Goal: Use online tool/utility: Utilize a website feature to perform a specific function

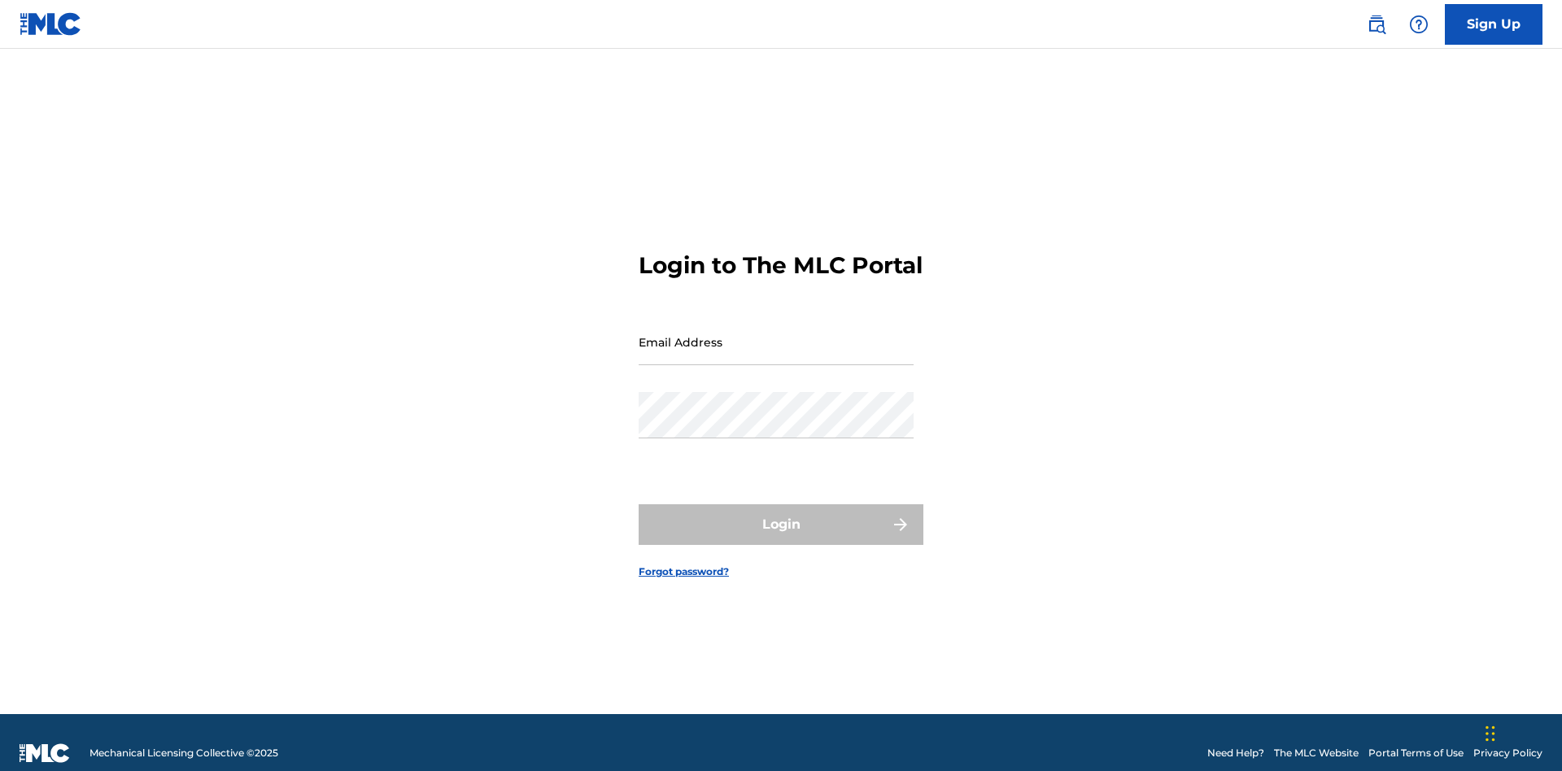
scroll to position [21, 0]
click at [776, 334] on input "Email Address" at bounding box center [776, 342] width 275 height 46
type input "[EMAIL_ADDRESS][DOMAIN_NAME]"
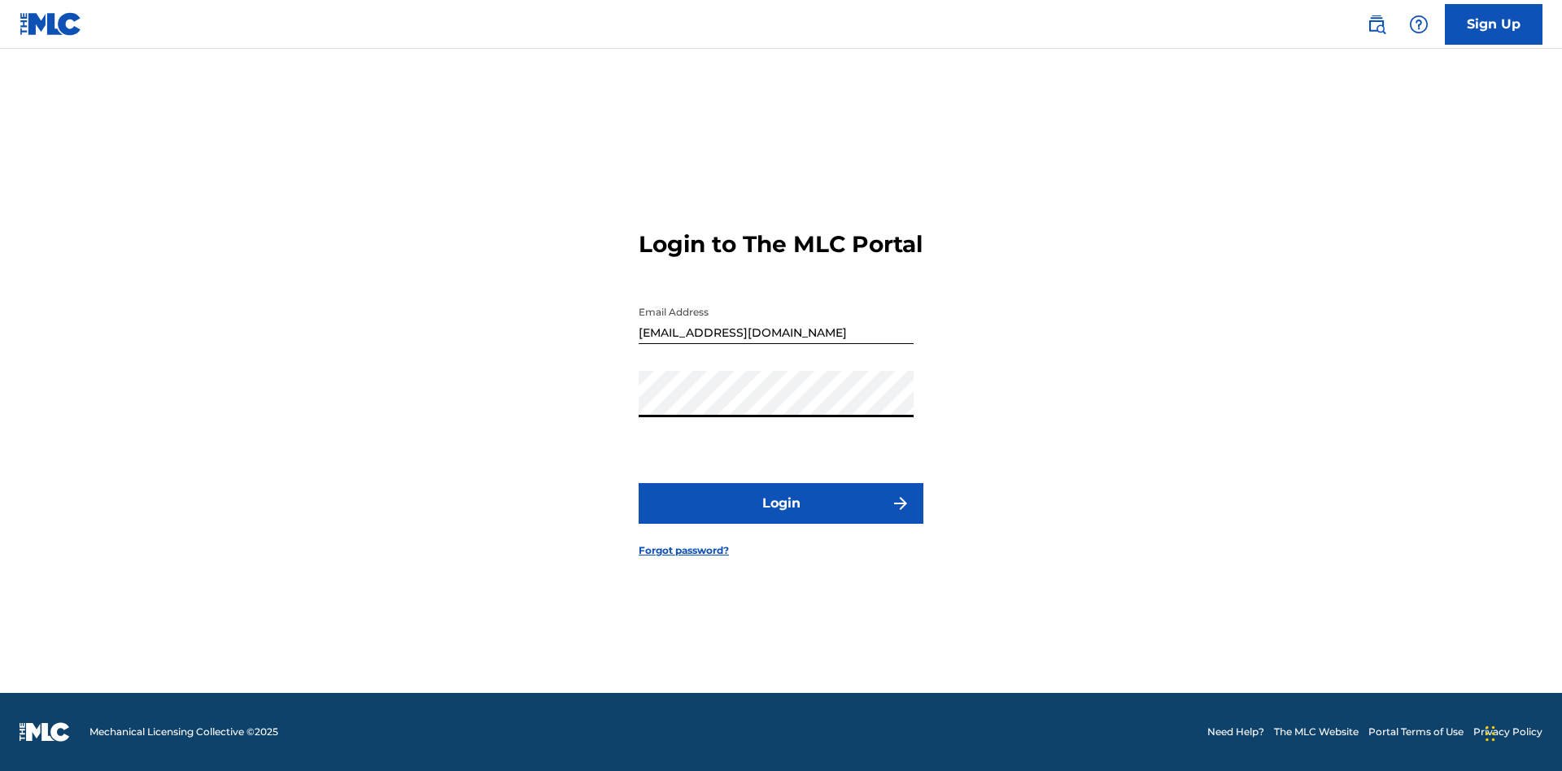
click at [781, 517] on button "Login" at bounding box center [781, 503] width 285 height 41
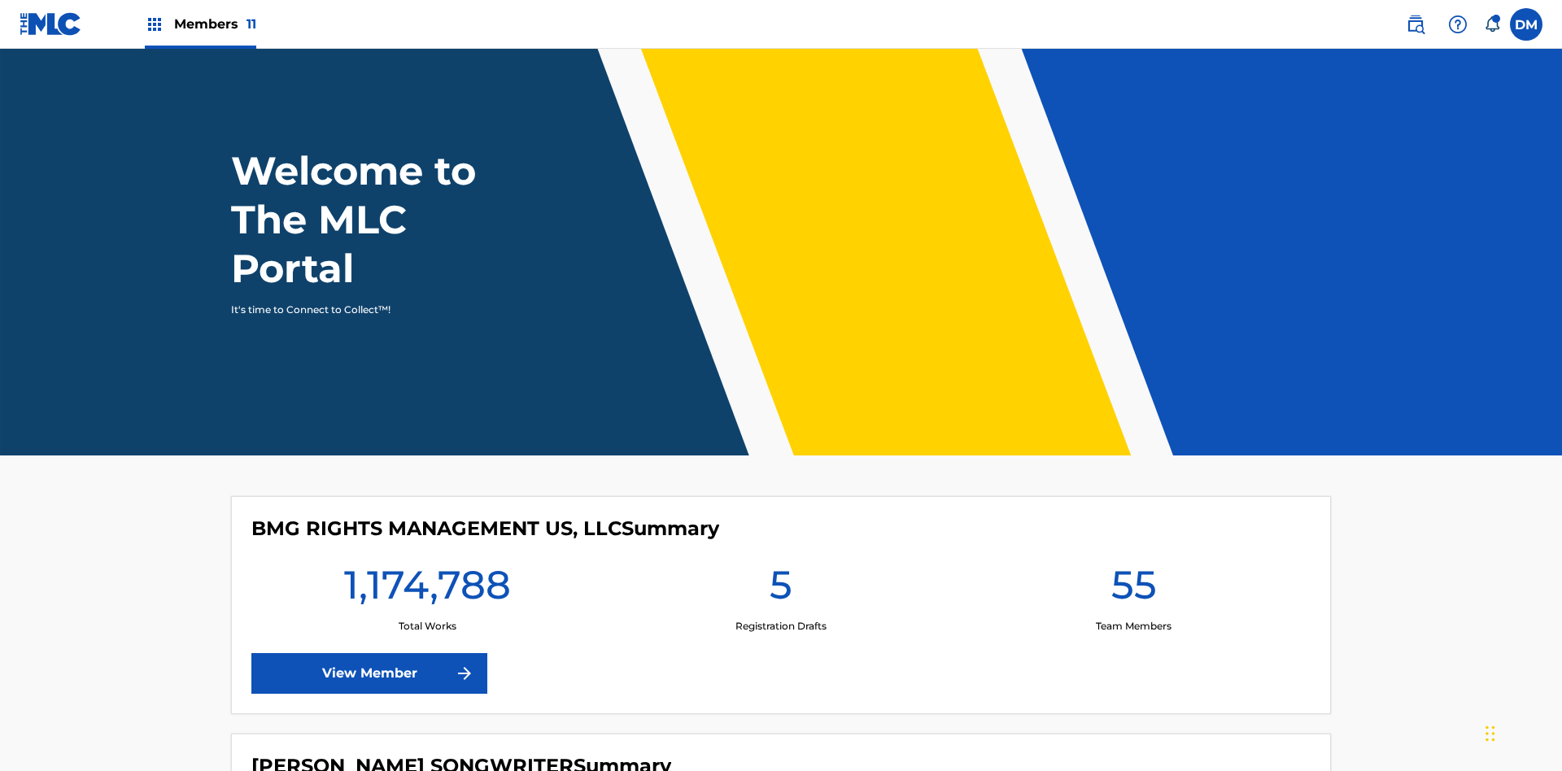
click at [200, 24] on span "Members 11" at bounding box center [215, 24] width 82 height 19
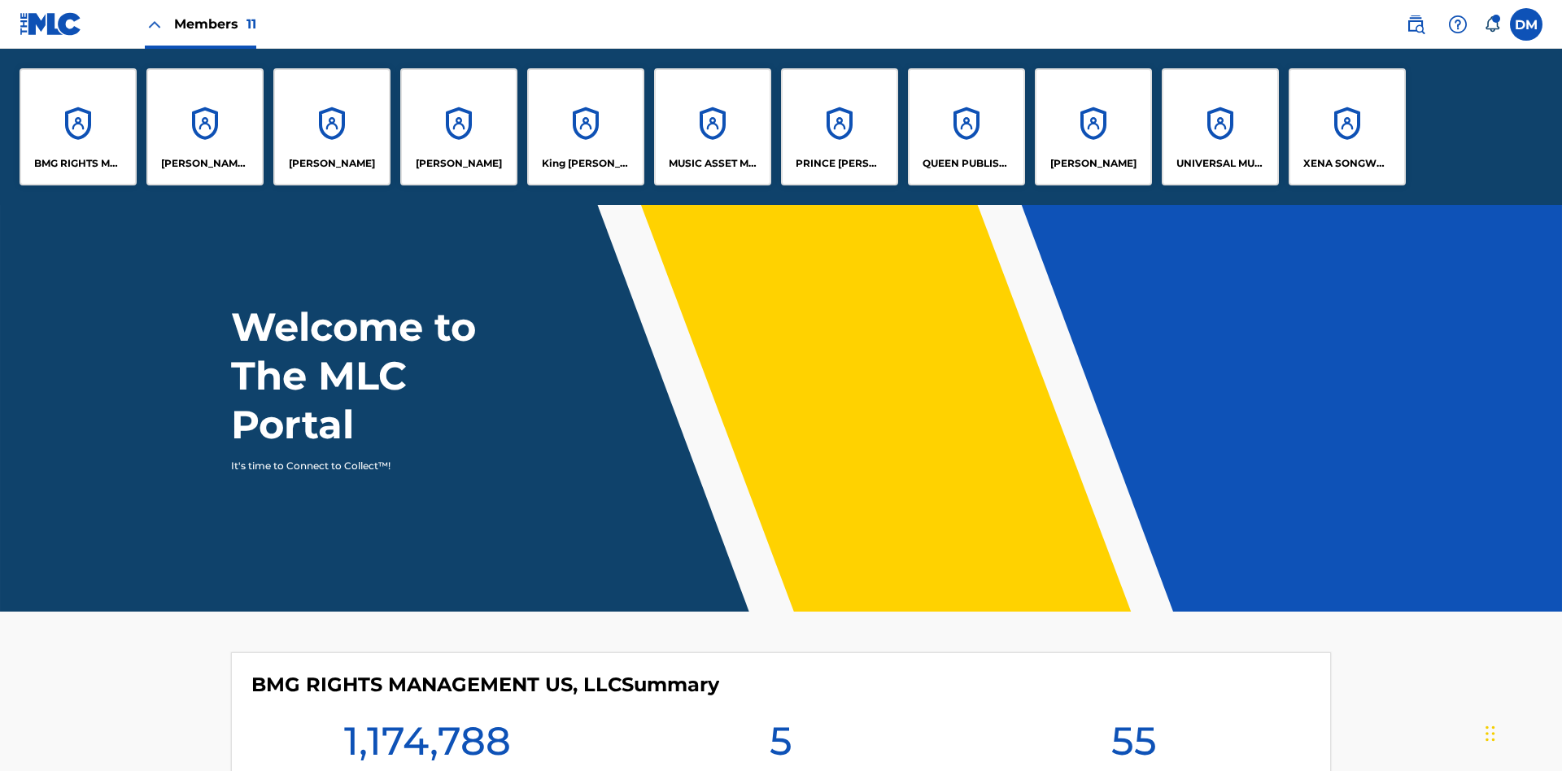
click at [585, 164] on p "King [PERSON_NAME]" at bounding box center [586, 163] width 89 height 15
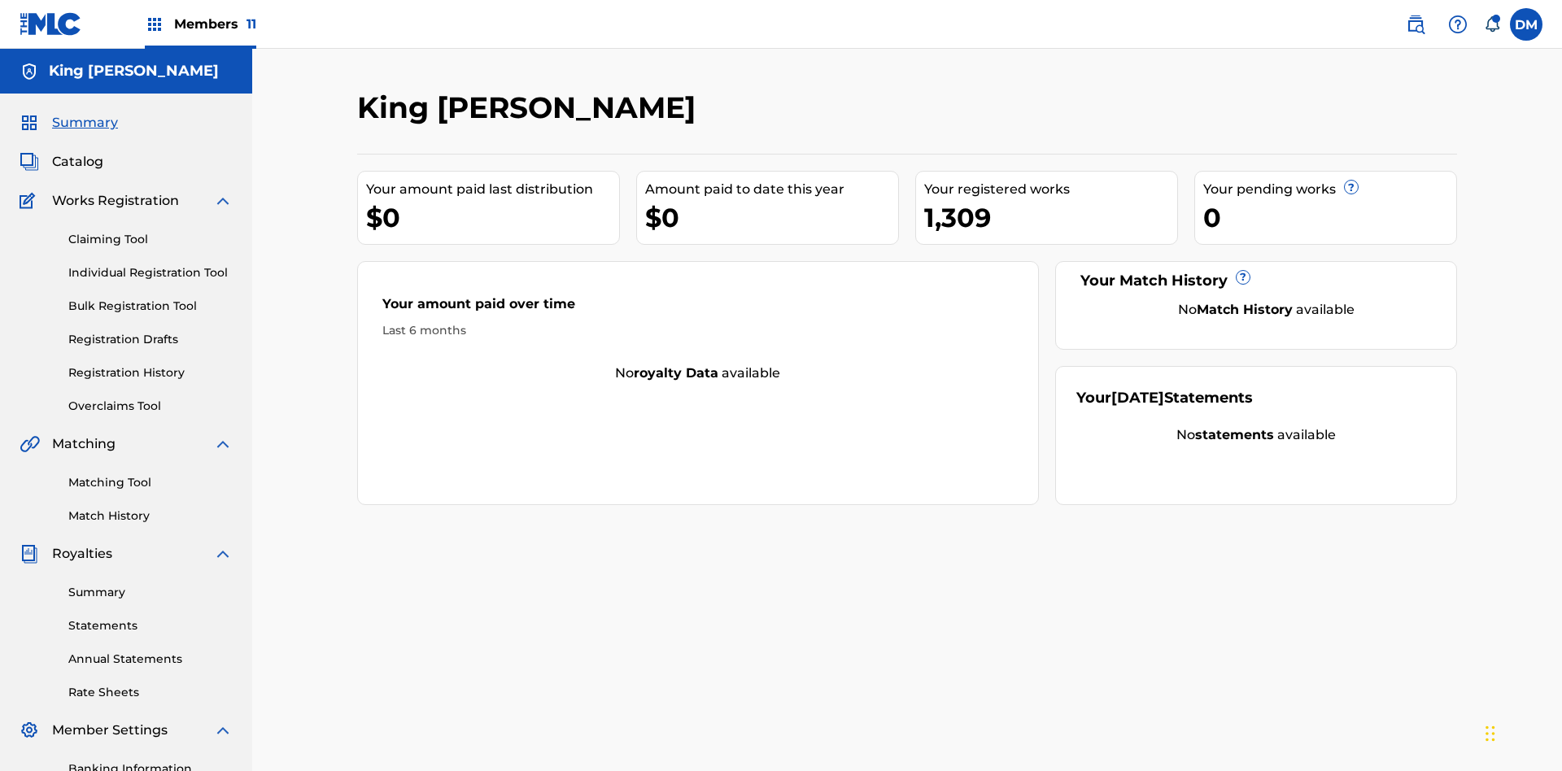
click at [150, 398] on link "Overclaims Tool" at bounding box center [150, 406] width 164 height 17
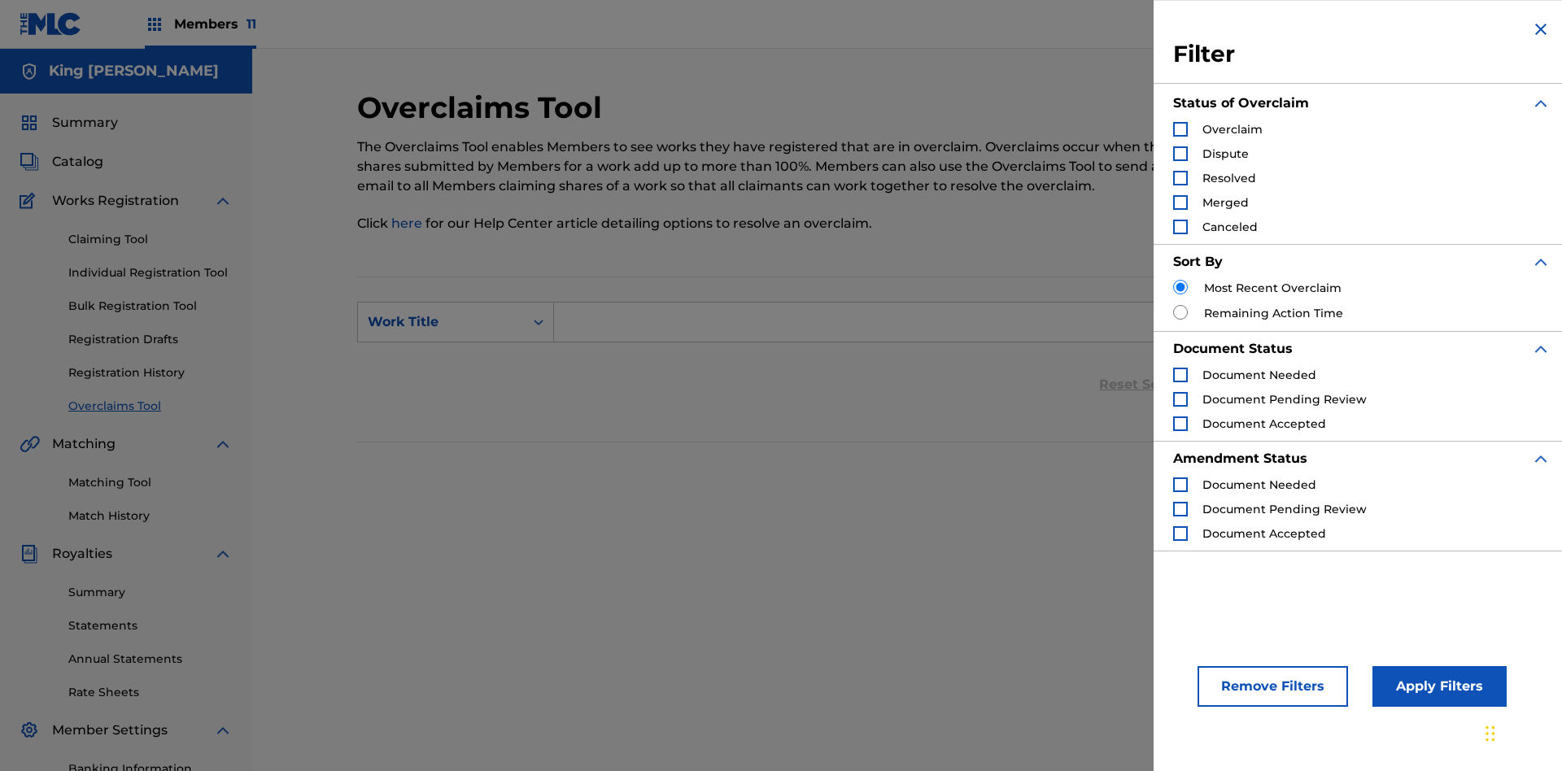
click at [1180, 129] on div "Search Form" at bounding box center [1180, 129] width 15 height 15
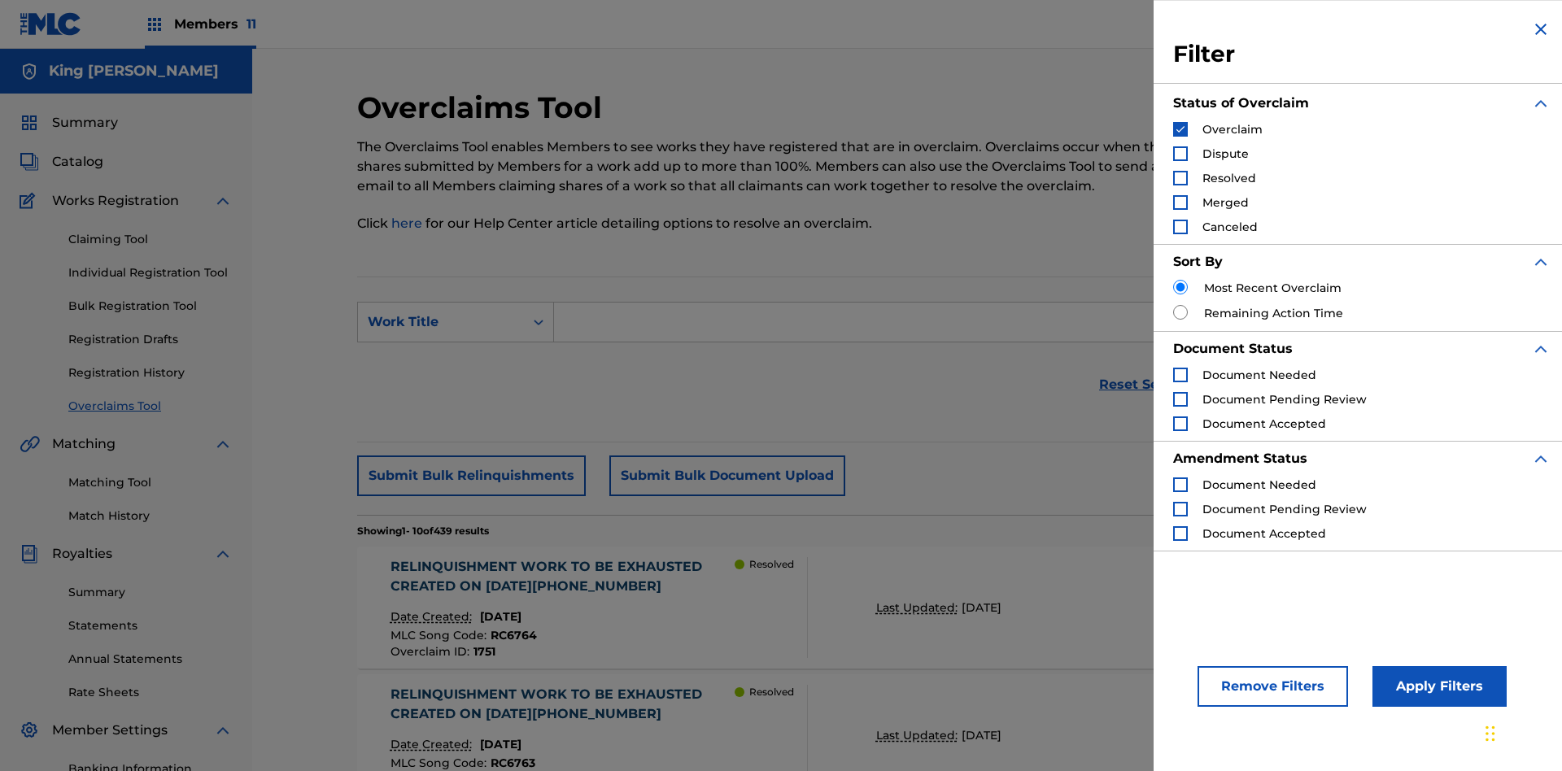
click at [1437, 687] on button "Apply Filters" at bounding box center [1439, 686] width 134 height 41
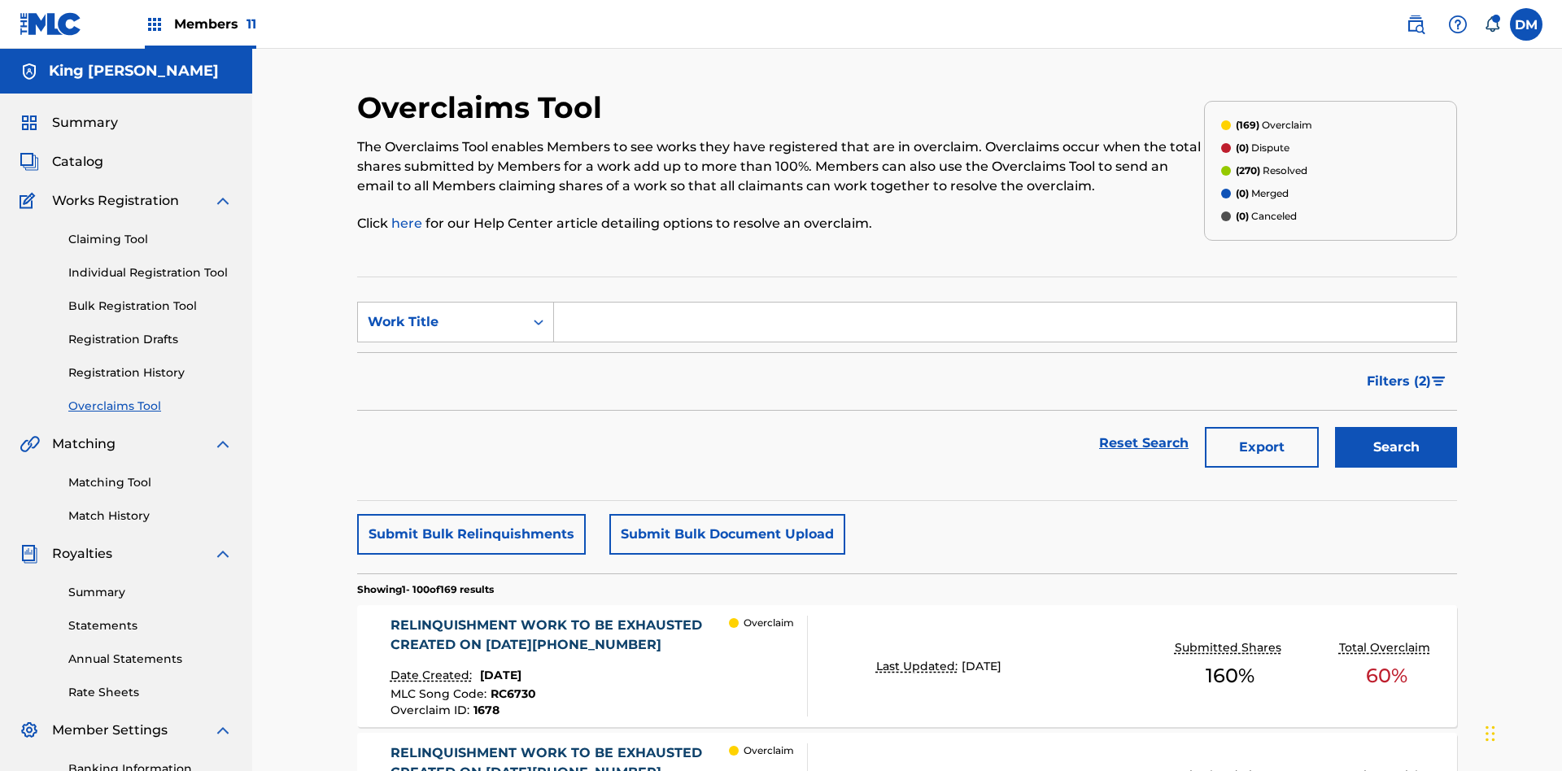
click at [470, 514] on button "Submit Bulk Relinquishments" at bounding box center [471, 534] width 229 height 41
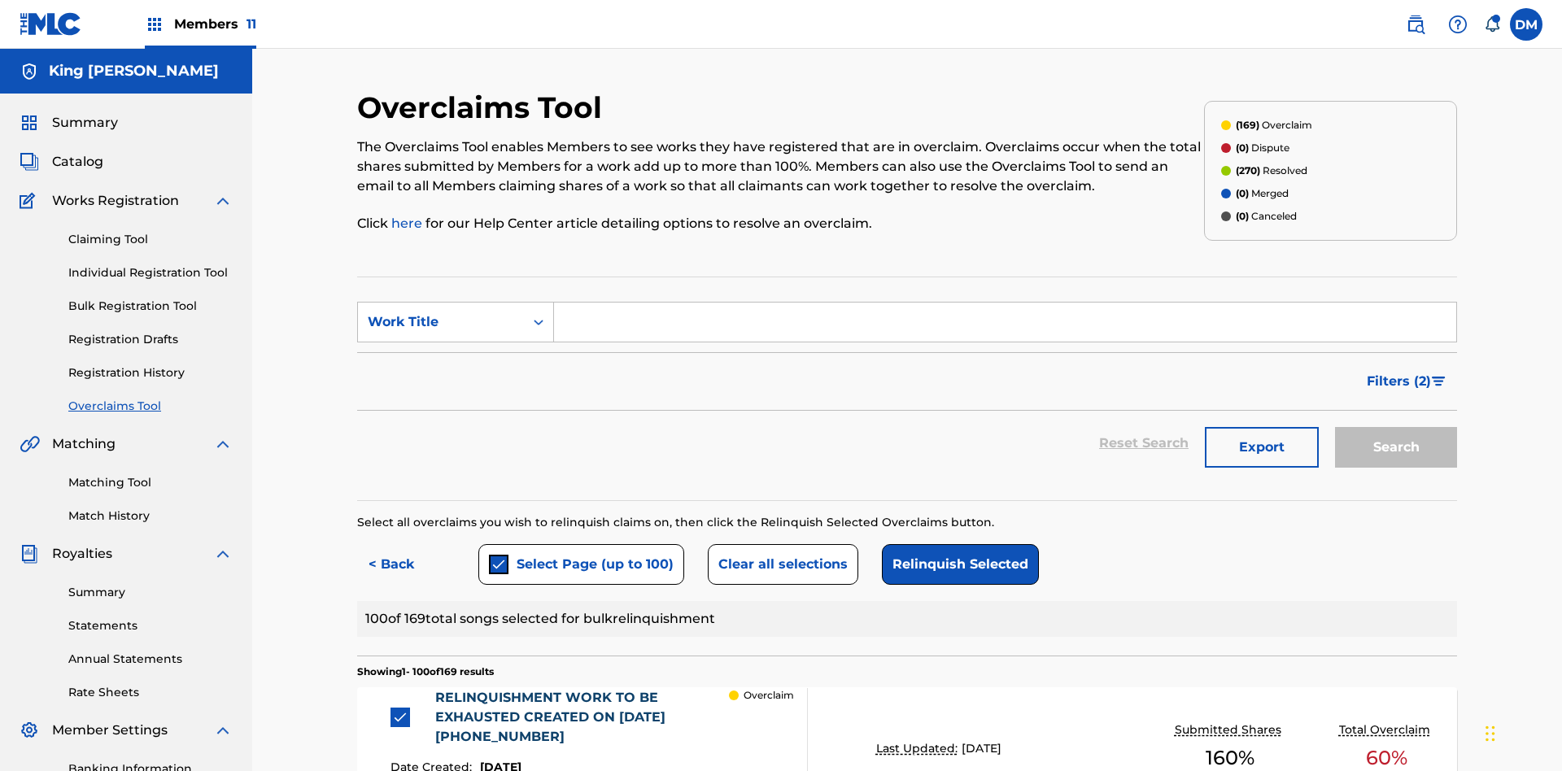
click at [780, 544] on button "Clear all selections" at bounding box center [783, 564] width 150 height 41
